Goal: Task Accomplishment & Management: Manage account settings

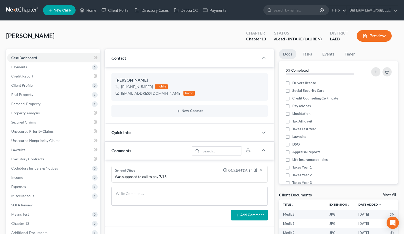
select select "0"
click at [94, 10] on link "Home" at bounding box center [88, 10] width 22 height 9
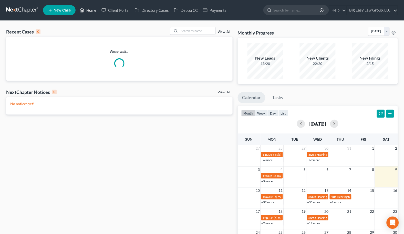
click at [92, 13] on link "Home" at bounding box center [88, 10] width 22 height 9
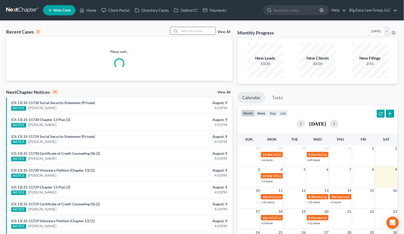
click at [190, 27] on input "search" at bounding box center [197, 30] width 36 height 7
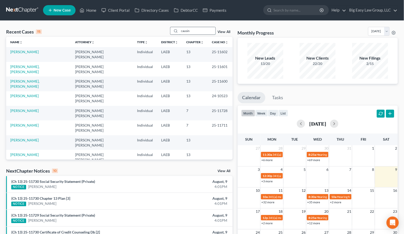
type input "causin"
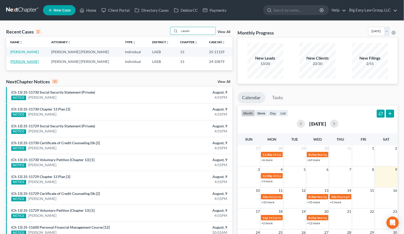
click at [26, 61] on link "[PERSON_NAME]" at bounding box center [24, 61] width 28 height 4
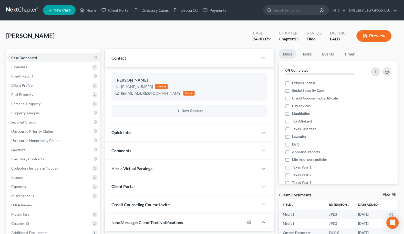
click at [158, 134] on div "Quick Info" at bounding box center [181, 133] width 153 height 18
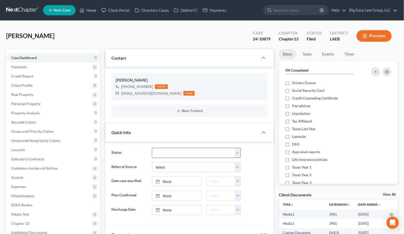
scroll to position [6605, 0]
click at [176, 153] on select "aLead - Inactive/Rejected aLead - INTAKE (LAUREN) ***ASAP ATTORNEY REVIEW*** **…" at bounding box center [196, 153] width 89 height 10
select select "31"
click at [152, 148] on select "aLead - Inactive/Rejected aLead - INTAKE (LAUREN) ***ASAP ATTORNEY REVIEW*** **…" at bounding box center [196, 153] width 89 height 10
click at [90, 12] on link "Home" at bounding box center [88, 10] width 22 height 9
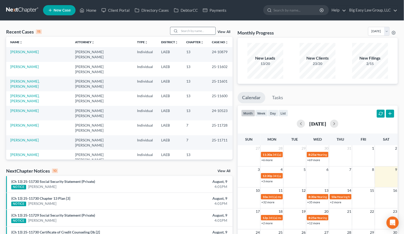
click at [184, 32] on input "search" at bounding box center [197, 30] width 36 height 7
type input "causin"
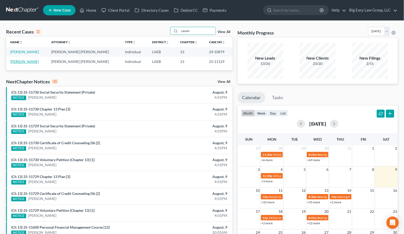
click at [24, 61] on link "[PERSON_NAME]" at bounding box center [24, 61] width 28 height 4
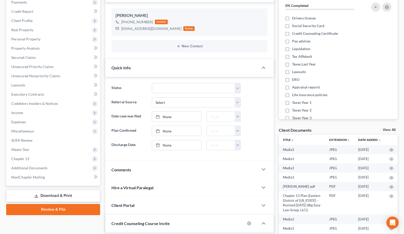
scroll to position [80, 0]
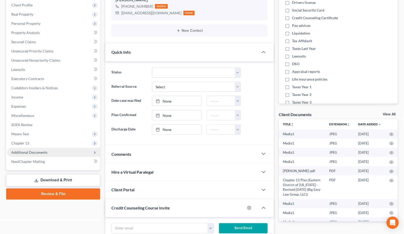
click at [52, 152] on span "Additional Documents" at bounding box center [53, 152] width 93 height 9
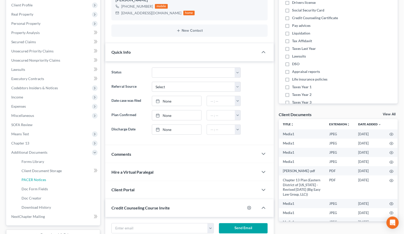
click at [53, 179] on link "PACER Notices" at bounding box center [58, 180] width 83 height 9
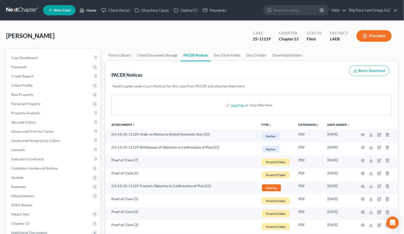
click at [90, 11] on link "Home" at bounding box center [88, 10] width 22 height 9
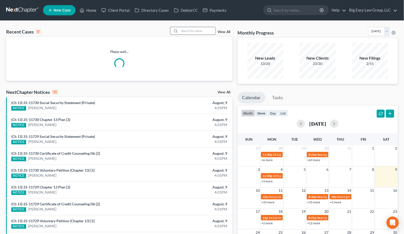
drag, startPoint x: 179, startPoint y: 30, endPoint x: 182, endPoint y: 30, distance: 3.3
click at [179, 30] on div at bounding box center [174, 30] width 9 height 7
click at [182, 30] on input "search" at bounding box center [197, 30] width 36 height 7
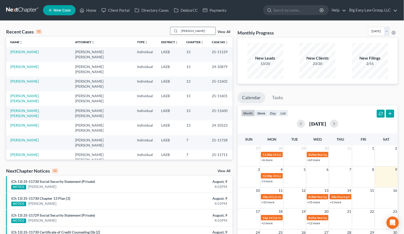
type input "[PERSON_NAME]"
click at [29, 64] on link "[PERSON_NAME]" at bounding box center [24, 66] width 28 height 4
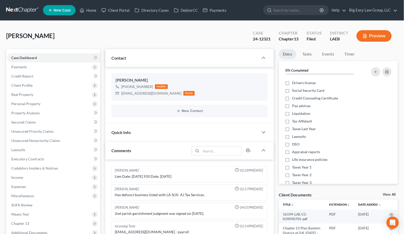
drag, startPoint x: 221, startPoint y: 47, endPoint x: 185, endPoint y: 54, distance: 36.8
click at [221, 46] on div "[PERSON_NAME] Upgraded Case 24-12321 Chapter Chapter 13 Status Filed District L…" at bounding box center [201, 38] width 391 height 22
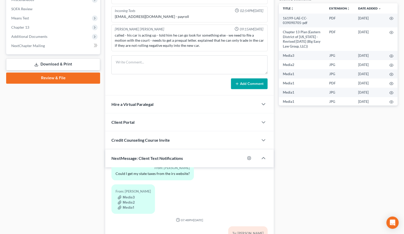
scroll to position [198, 0]
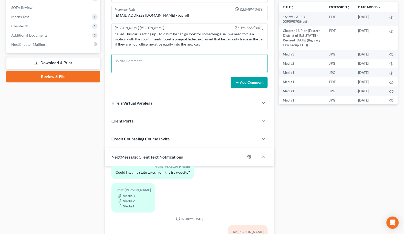
click at [199, 60] on textarea at bounding box center [189, 63] width 156 height 19
click at [204, 64] on textarea "MFRS emailed" at bounding box center [189, 63] width 156 height 19
type textarea "MFRS emailed 8/8"
click at [253, 83] on button "Add Comment" at bounding box center [249, 82] width 37 height 11
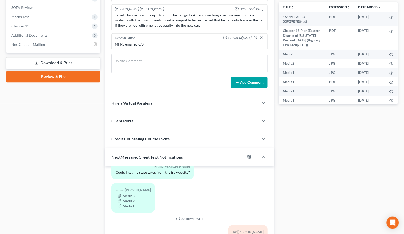
scroll to position [0, 0]
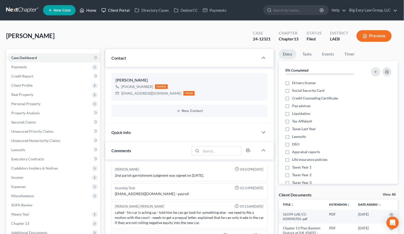
drag, startPoint x: 86, startPoint y: 12, endPoint x: 129, endPoint y: 13, distance: 43.0
click at [86, 12] on link "Home" at bounding box center [88, 10] width 22 height 9
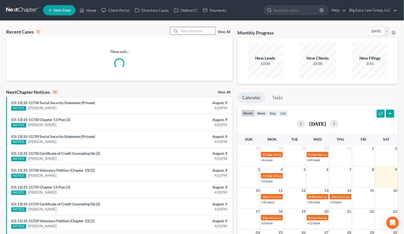
click at [214, 29] on input "search" at bounding box center [197, 30] width 36 height 7
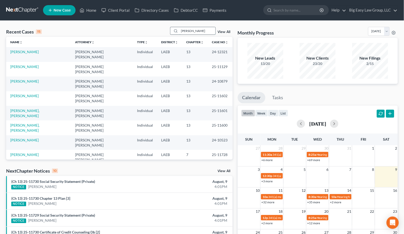
type input "[PERSON_NAME]"
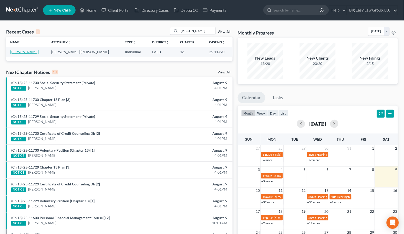
click at [33, 51] on link "[PERSON_NAME]" at bounding box center [24, 52] width 28 height 4
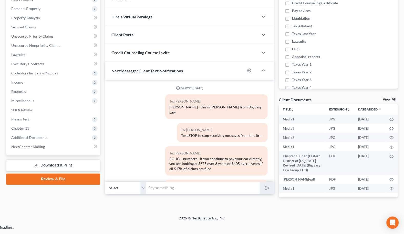
scroll to position [1639, 0]
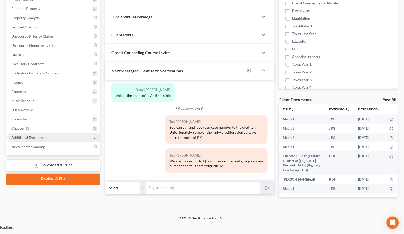
click at [25, 138] on span "Additional Documents" at bounding box center [29, 137] width 36 height 4
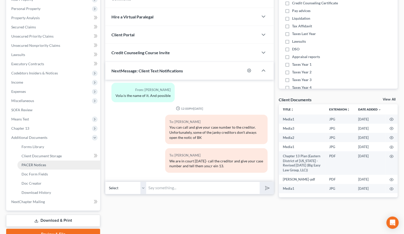
click at [53, 165] on link "PACER Notices" at bounding box center [58, 165] width 83 height 9
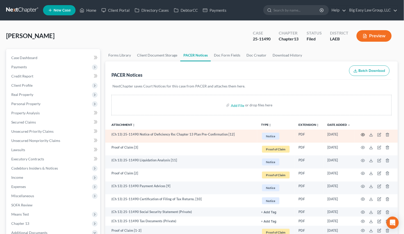
click at [363, 134] on icon "button" at bounding box center [363, 135] width 4 height 4
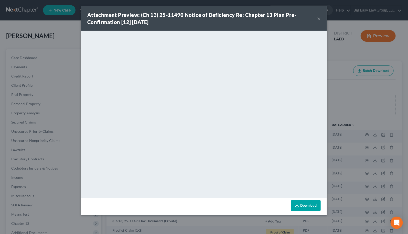
click at [317, 17] on button "×" at bounding box center [319, 18] width 4 height 6
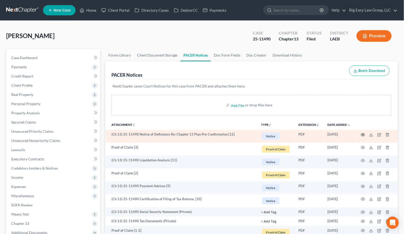
click at [362, 133] on icon "button" at bounding box center [363, 135] width 4 height 4
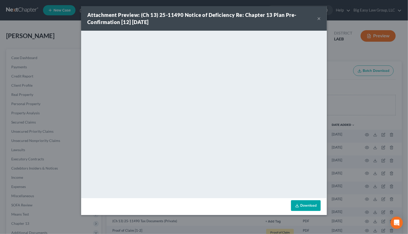
drag, startPoint x: 319, startPoint y: 17, endPoint x: 308, endPoint y: 16, distance: 10.9
click at [319, 17] on button "×" at bounding box center [319, 18] width 4 height 6
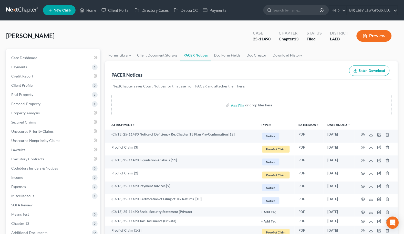
drag, startPoint x: 121, startPoint y: 31, endPoint x: 99, endPoint y: 16, distance: 26.6
click at [117, 28] on div "[PERSON_NAME] Upgraded Case 25-11490 Chapter Chapter 13 Status Filed District L…" at bounding box center [201, 38] width 391 height 22
click at [95, 10] on link "Home" at bounding box center [88, 10] width 22 height 9
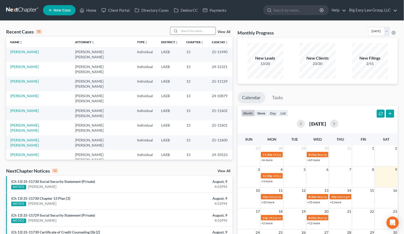
click at [182, 32] on input "search" at bounding box center [197, 30] width 36 height 7
type input "[PERSON_NAME]"
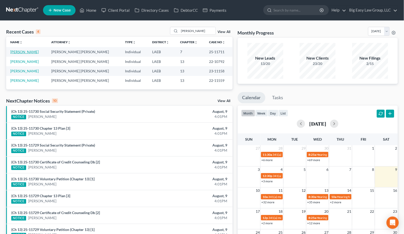
click at [26, 52] on link "[PERSON_NAME]" at bounding box center [24, 52] width 28 height 4
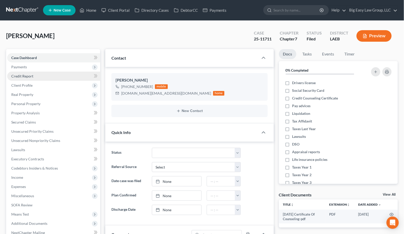
scroll to position [178, 0]
click at [90, 11] on link "Home" at bounding box center [88, 10] width 22 height 9
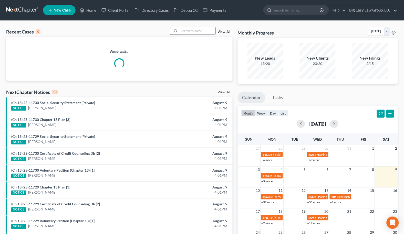
click at [197, 31] on input "search" at bounding box center [197, 30] width 36 height 7
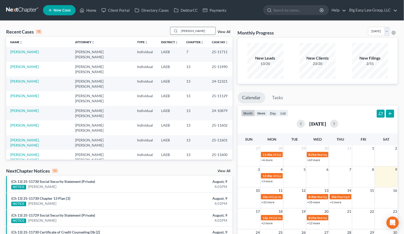
type input "[PERSON_NAME]"
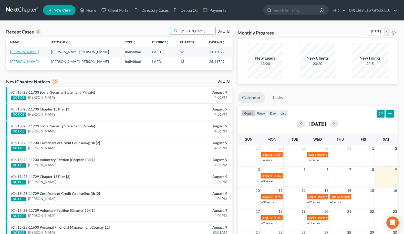
click at [25, 51] on link "[PERSON_NAME]" at bounding box center [24, 52] width 28 height 4
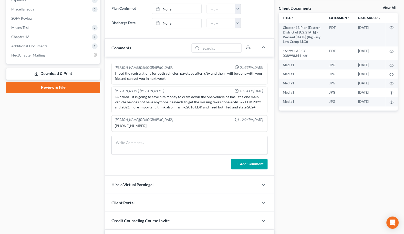
scroll to position [2043, 0]
click at [45, 46] on span "Additional Documents" at bounding box center [29, 46] width 36 height 4
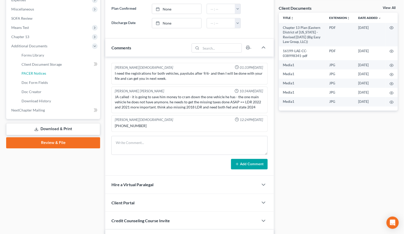
click at [51, 74] on link "PACER Notices" at bounding box center [58, 73] width 83 height 9
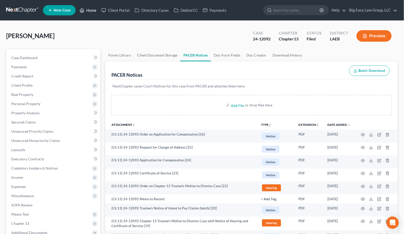
drag, startPoint x: 87, startPoint y: 9, endPoint x: 167, endPoint y: 31, distance: 82.4
click at [87, 9] on link "Home" at bounding box center [88, 10] width 22 height 9
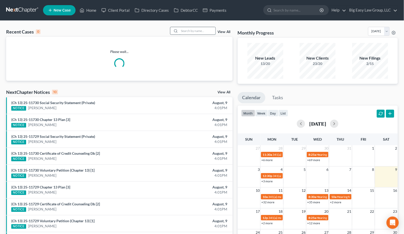
click at [200, 31] on input "search" at bounding box center [197, 30] width 36 height 7
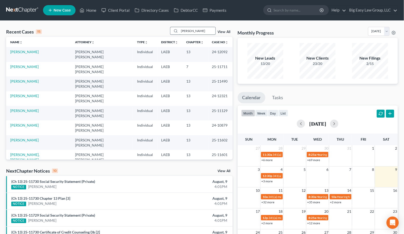
type input "[PERSON_NAME]"
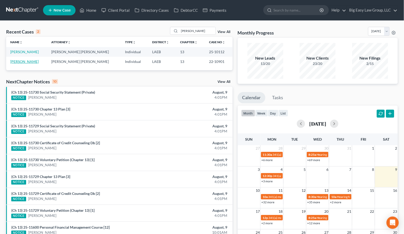
click at [22, 61] on link "[PERSON_NAME]" at bounding box center [24, 61] width 28 height 4
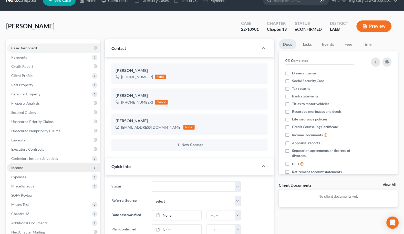
scroll to position [45, 0]
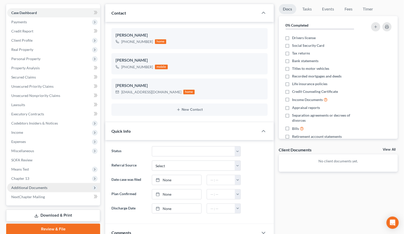
click at [57, 186] on span "Additional Documents" at bounding box center [53, 187] width 93 height 9
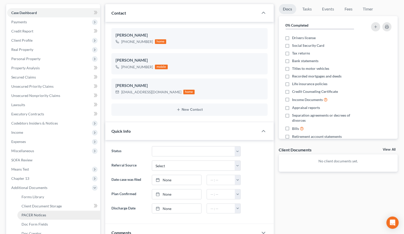
click at [52, 213] on link "PACER Notices" at bounding box center [58, 215] width 83 height 9
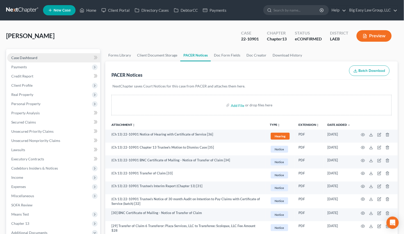
click at [50, 53] on link "Case Dashboard" at bounding box center [53, 57] width 93 height 9
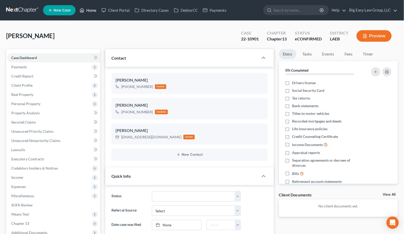
click at [84, 10] on icon at bounding box center [82, 10] width 5 height 6
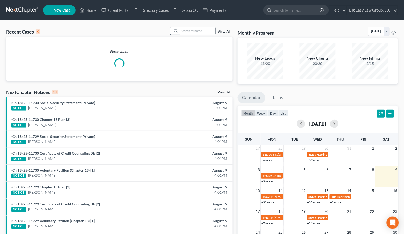
click at [184, 27] on div at bounding box center [193, 31] width 46 height 8
click at [186, 28] on input "search" at bounding box center [197, 30] width 36 height 7
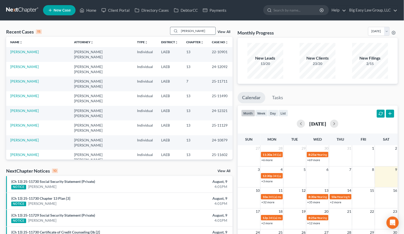
type input "[PERSON_NAME]"
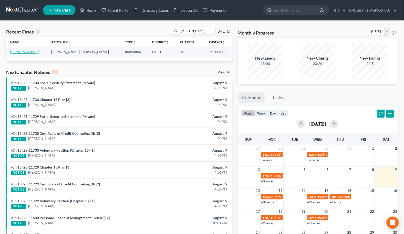
click at [36, 51] on link "[PERSON_NAME]" at bounding box center [24, 52] width 28 height 4
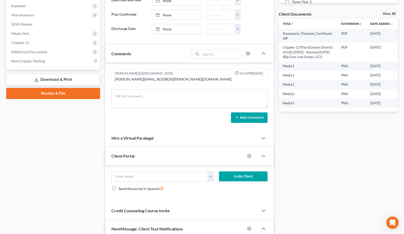
scroll to position [1586, 0]
drag, startPoint x: 44, startPoint y: 49, endPoint x: 88, endPoint y: 80, distance: 54.6
click at [44, 49] on span "Additional Documents" at bounding box center [53, 51] width 93 height 9
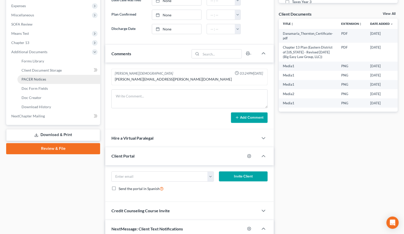
click at [55, 81] on link "PACER Notices" at bounding box center [58, 79] width 83 height 9
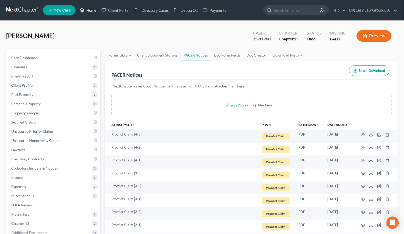
click at [94, 8] on link "Home" at bounding box center [88, 10] width 22 height 9
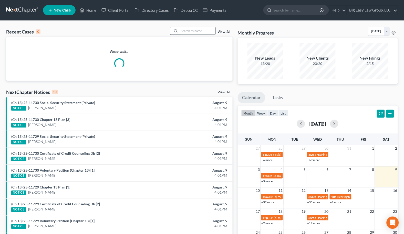
click at [208, 28] on input "search" at bounding box center [197, 30] width 36 height 7
type input "[PERSON_NAME]"
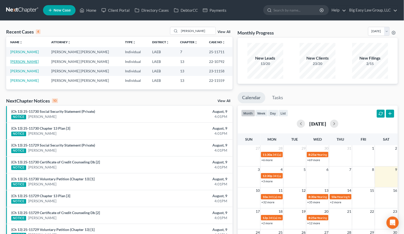
click at [25, 61] on link "[PERSON_NAME]" at bounding box center [24, 61] width 28 height 4
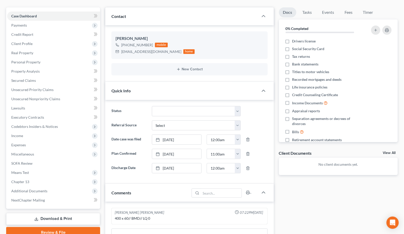
scroll to position [108, 0]
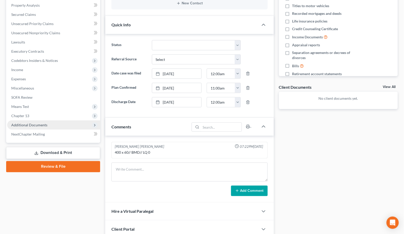
click at [36, 124] on span "Additional Documents" at bounding box center [29, 125] width 36 height 4
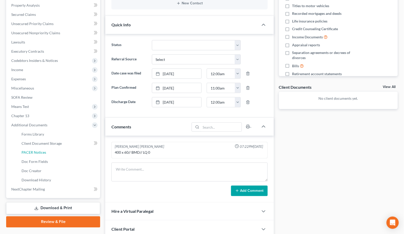
drag, startPoint x: 39, startPoint y: 151, endPoint x: 198, endPoint y: 52, distance: 187.1
click at [39, 151] on span "PACER Notices" at bounding box center [33, 152] width 25 height 4
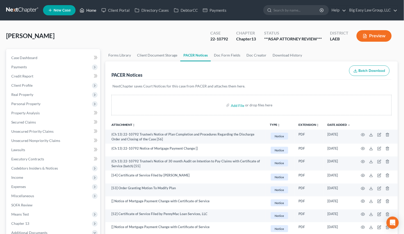
click at [90, 10] on link "Home" at bounding box center [88, 10] width 22 height 9
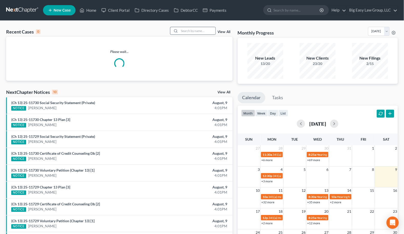
click at [197, 27] on div at bounding box center [193, 31] width 46 height 8
click at [197, 30] on input "search" at bounding box center [197, 30] width 36 height 7
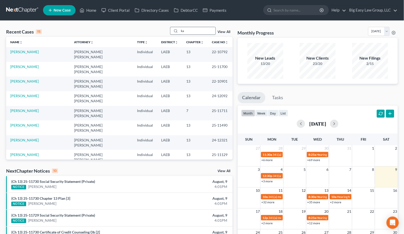
type input "k"
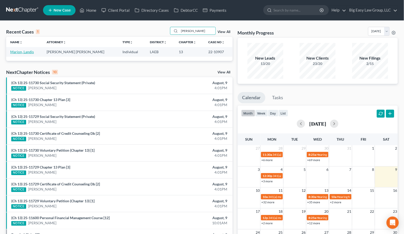
type input "[PERSON_NAME]"
click at [29, 53] on link "Marion, Landis" at bounding box center [22, 52] width 24 height 4
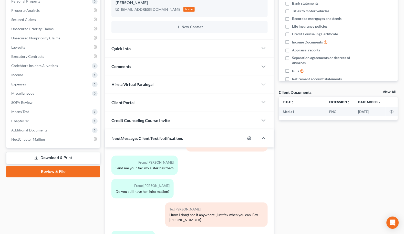
scroll to position [108, 0]
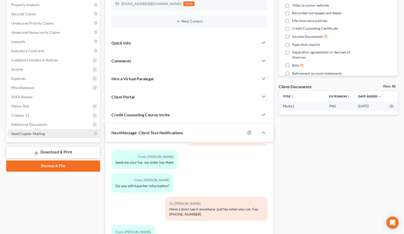
drag, startPoint x: 49, startPoint y: 124, endPoint x: 48, endPoint y: 136, distance: 12.6
click at [49, 124] on span "Additional Documents" at bounding box center [53, 124] width 93 height 9
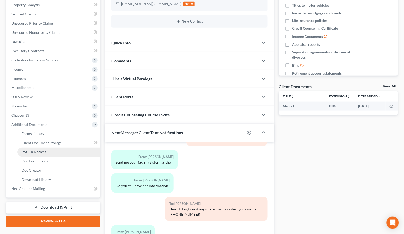
click at [49, 152] on link "PACER Notices" at bounding box center [58, 152] width 83 height 9
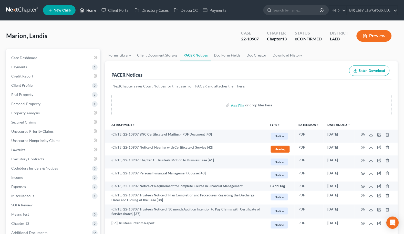
click at [91, 12] on link "Home" at bounding box center [88, 10] width 22 height 9
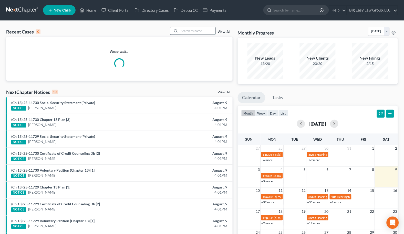
click at [183, 32] on input "search" at bounding box center [197, 30] width 36 height 7
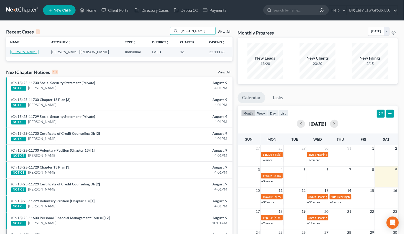
type input "[PERSON_NAME]"
click at [24, 50] on link "[PERSON_NAME]" at bounding box center [24, 52] width 28 height 4
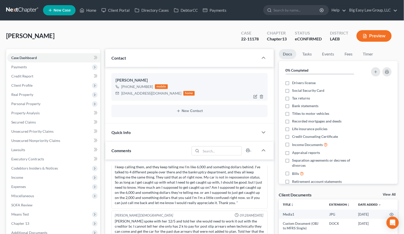
scroll to position [641, 0]
drag, startPoint x: 154, startPoint y: 93, endPoint x: 121, endPoint y: 90, distance: 32.6
click at [121, 90] on div "[EMAIL_ADDRESS][DOMAIN_NAME] home" at bounding box center [154, 93] width 79 height 7
copy div "[EMAIL_ADDRESS][DOMAIN_NAME]"
click at [87, 11] on link "Home" at bounding box center [88, 10] width 22 height 9
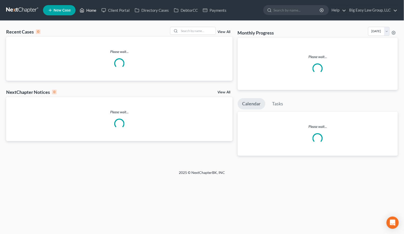
click at [89, 9] on link "Home" at bounding box center [88, 10] width 22 height 9
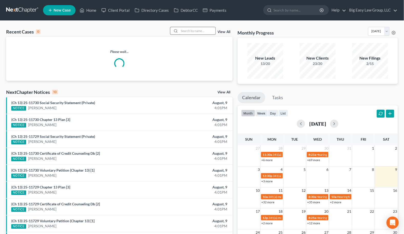
click at [199, 29] on input "search" at bounding box center [197, 30] width 36 height 7
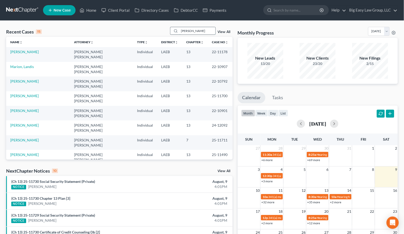
type input "[PERSON_NAME]"
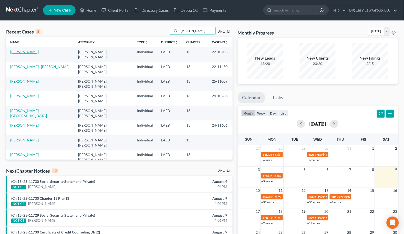
click at [32, 51] on link "[PERSON_NAME]" at bounding box center [24, 52] width 28 height 4
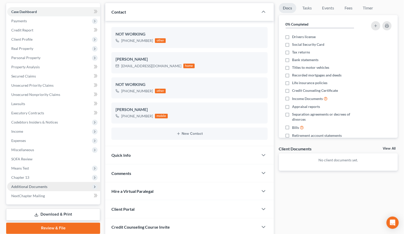
scroll to position [3400, 0]
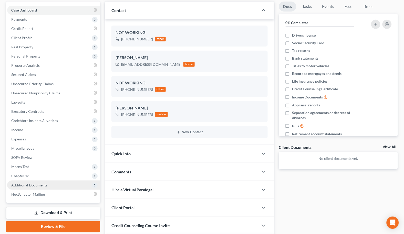
click at [64, 186] on span "Additional Documents" at bounding box center [53, 185] width 93 height 9
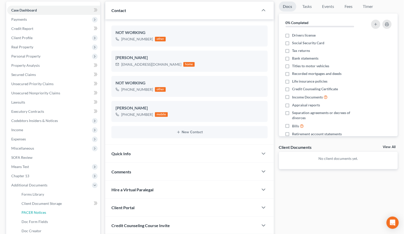
drag, startPoint x: 61, startPoint y: 214, endPoint x: 189, endPoint y: 128, distance: 154.7
click at [61, 214] on link "PACER Notices" at bounding box center [58, 212] width 83 height 9
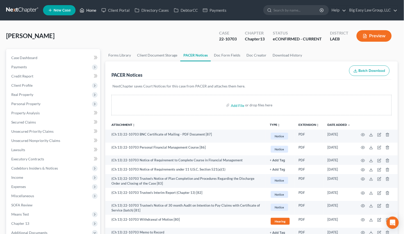
click at [92, 10] on link "Home" at bounding box center [88, 10] width 22 height 9
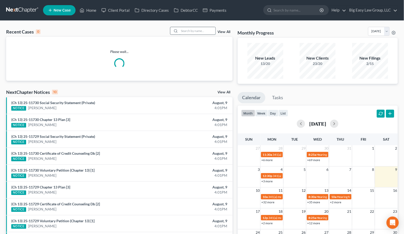
click at [191, 33] on input "search" at bounding box center [197, 30] width 36 height 7
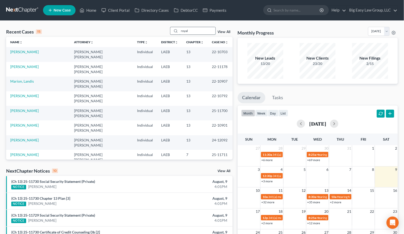
type input "royal"
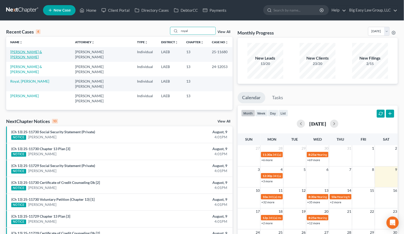
click at [39, 52] on link "[PERSON_NAME] & [PERSON_NAME]" at bounding box center [26, 54] width 32 height 9
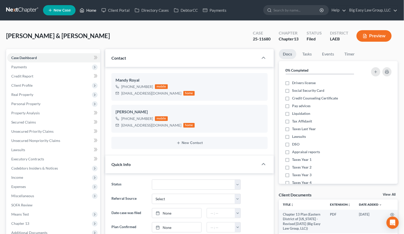
click at [90, 13] on link "Home" at bounding box center [88, 10] width 22 height 9
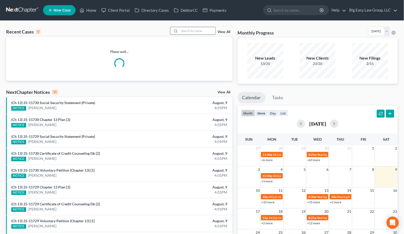
click at [212, 28] on input "search" at bounding box center [197, 30] width 36 height 7
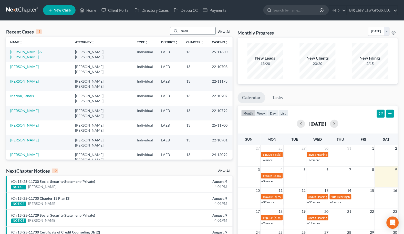
type input "small"
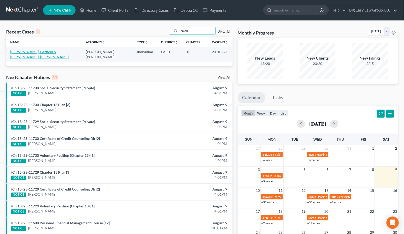
click at [32, 48] on td "[PERSON_NAME], Garfield & [PERSON_NAME], [PERSON_NAME]" at bounding box center [44, 54] width 76 height 15
click at [32, 51] on link "[PERSON_NAME], Garfield & [PERSON_NAME], [PERSON_NAME]" at bounding box center [39, 54] width 58 height 9
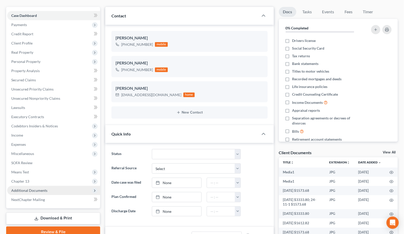
scroll to position [2367, 0]
click at [50, 189] on span "Additional Documents" at bounding box center [53, 190] width 93 height 9
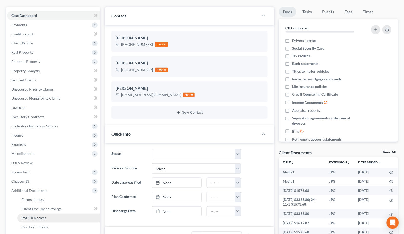
click at [52, 215] on link "PACER Notices" at bounding box center [58, 218] width 83 height 9
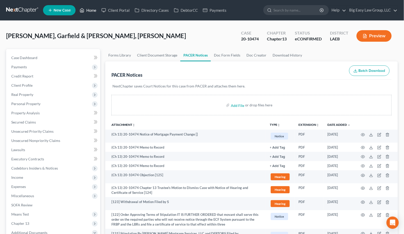
click at [91, 9] on link "Home" at bounding box center [88, 10] width 22 height 9
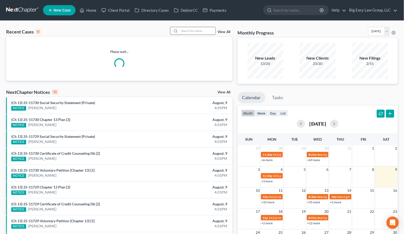
click at [191, 30] on input "search" at bounding box center [197, 30] width 36 height 7
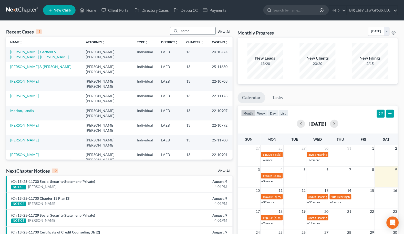
type input "borne"
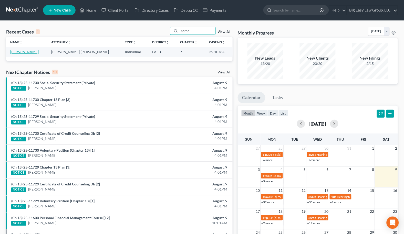
click at [30, 51] on link "[PERSON_NAME]" at bounding box center [24, 52] width 28 height 4
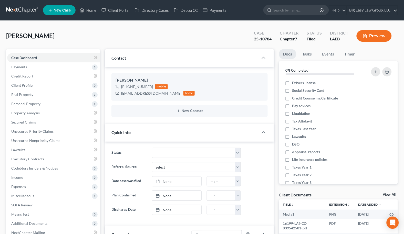
scroll to position [2728, 0]
click at [82, 12] on icon at bounding box center [82, 10] width 5 height 6
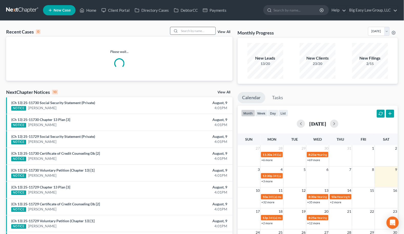
click at [211, 31] on input "search" at bounding box center [197, 30] width 36 height 7
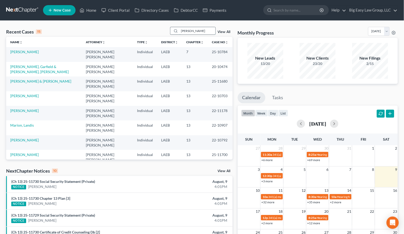
type input "[PERSON_NAME]"
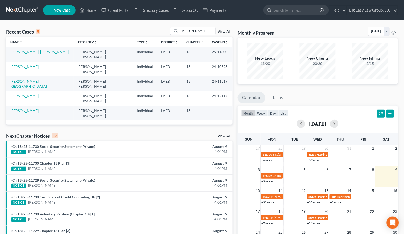
click at [29, 79] on link "[PERSON_NAME][GEOGRAPHIC_DATA]" at bounding box center [28, 83] width 37 height 9
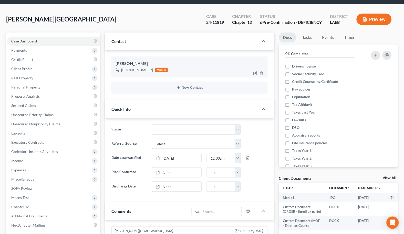
scroll to position [9, 0]
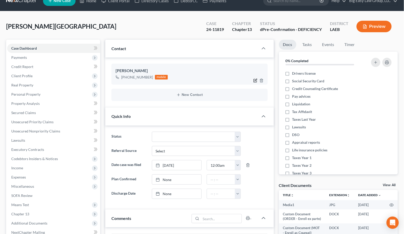
click at [255, 80] on icon "button" at bounding box center [255, 81] width 4 height 4
select select "0"
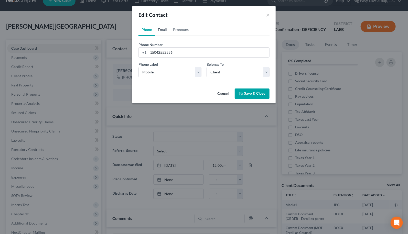
click at [158, 28] on link "Email" at bounding box center [162, 30] width 15 height 12
click at [159, 51] on input "email" at bounding box center [208, 53] width 121 height 10
paste input "[EMAIL_ADDRESS][DOMAIN_NAME]"
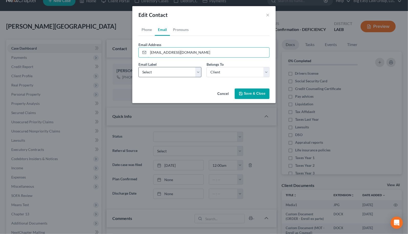
type input "[EMAIL_ADDRESS][DOMAIN_NAME]"
click at [152, 72] on select "Select Home Work Other" at bounding box center [169, 72] width 63 height 10
select select "0"
click at [138, 67] on select "Select Home Work Other" at bounding box center [169, 72] width 63 height 10
click at [244, 92] on button "Save & Close" at bounding box center [252, 94] width 35 height 11
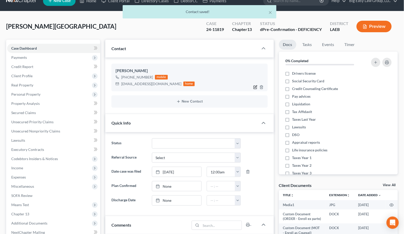
click at [255, 85] on icon "button" at bounding box center [255, 87] width 4 height 4
select select "0"
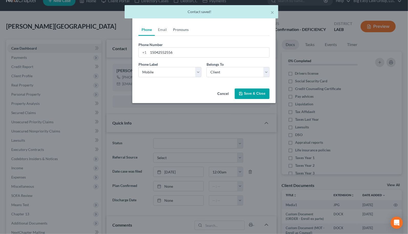
click at [184, 30] on link "Pronouns" at bounding box center [181, 30] width 22 height 12
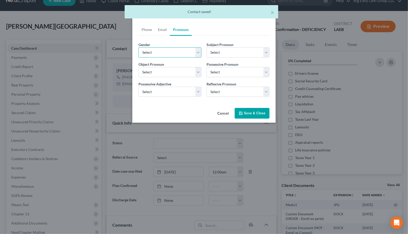
click at [174, 54] on select "Select [DEMOGRAPHIC_DATA] [DEMOGRAPHIC_DATA] [DEMOGRAPHIC_DATA] More Than One P…" at bounding box center [169, 52] width 63 height 10
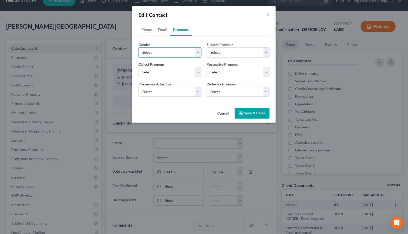
select select "1"
click at [138, 47] on select "Select [DEMOGRAPHIC_DATA] [DEMOGRAPHIC_DATA] [DEMOGRAPHIC_DATA] More Than One P…" at bounding box center [169, 52] width 63 height 10
select select "1"
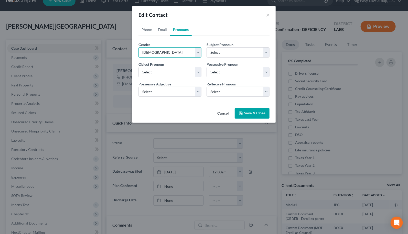
select select "1"
drag, startPoint x: 253, startPoint y: 109, endPoint x: 131, endPoint y: 33, distance: 144.2
click at [253, 109] on button "Save & Close" at bounding box center [252, 113] width 35 height 11
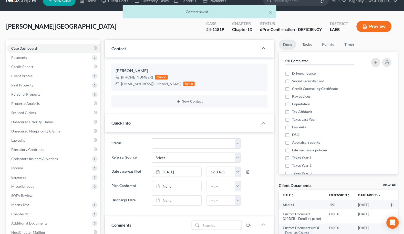
click at [103, 32] on div "[PERSON_NAME] Upgraded Case 24-11819 Chapter Chapter 13 Status dPre-Confirmatio…" at bounding box center [201, 28] width 391 height 22
